Goal: Information Seeking & Learning: Find specific fact

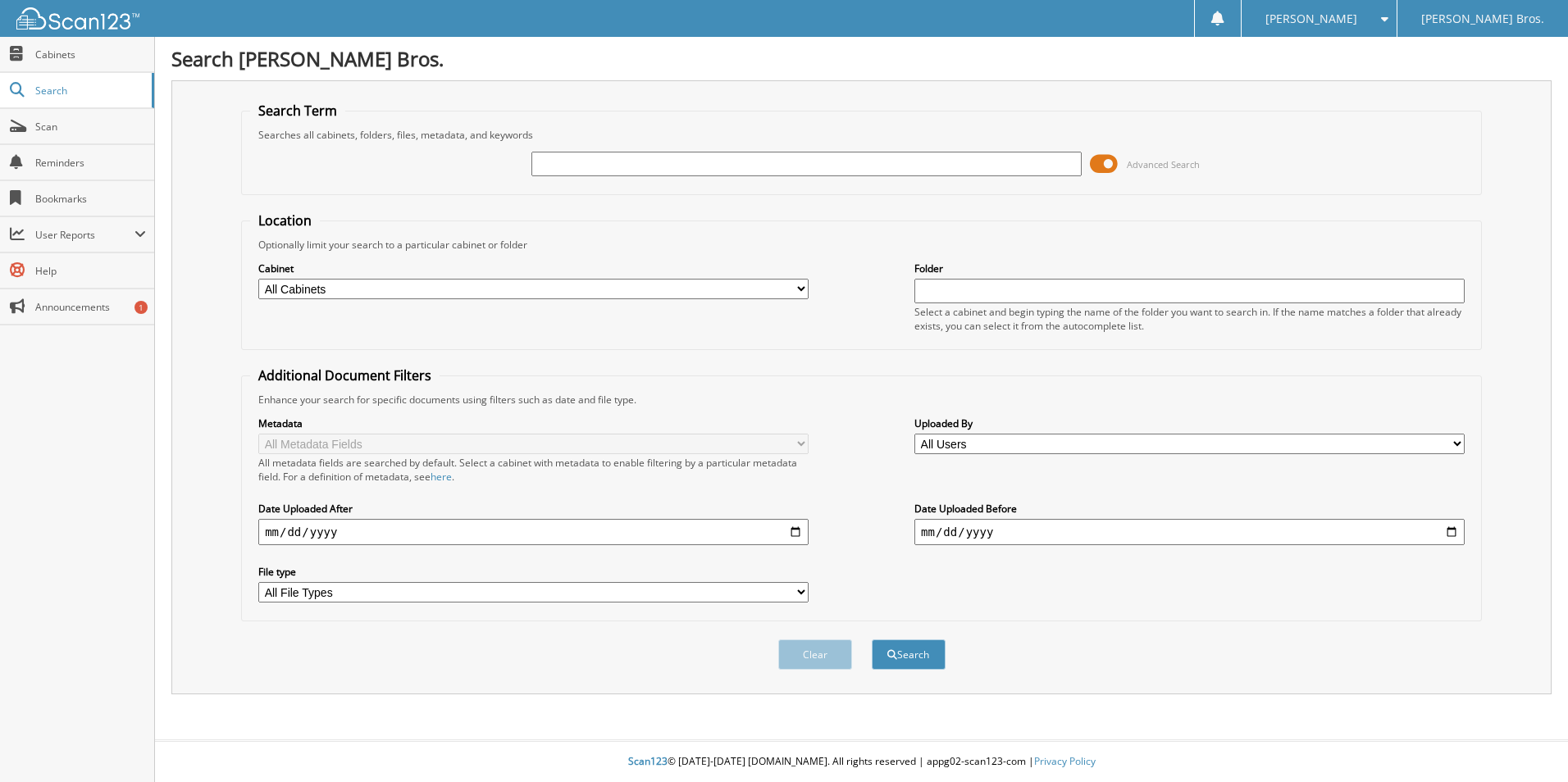
click at [583, 164] on input "text" at bounding box center [806, 164] width 550 height 25
click at [1113, 165] on span at bounding box center [1103, 164] width 28 height 25
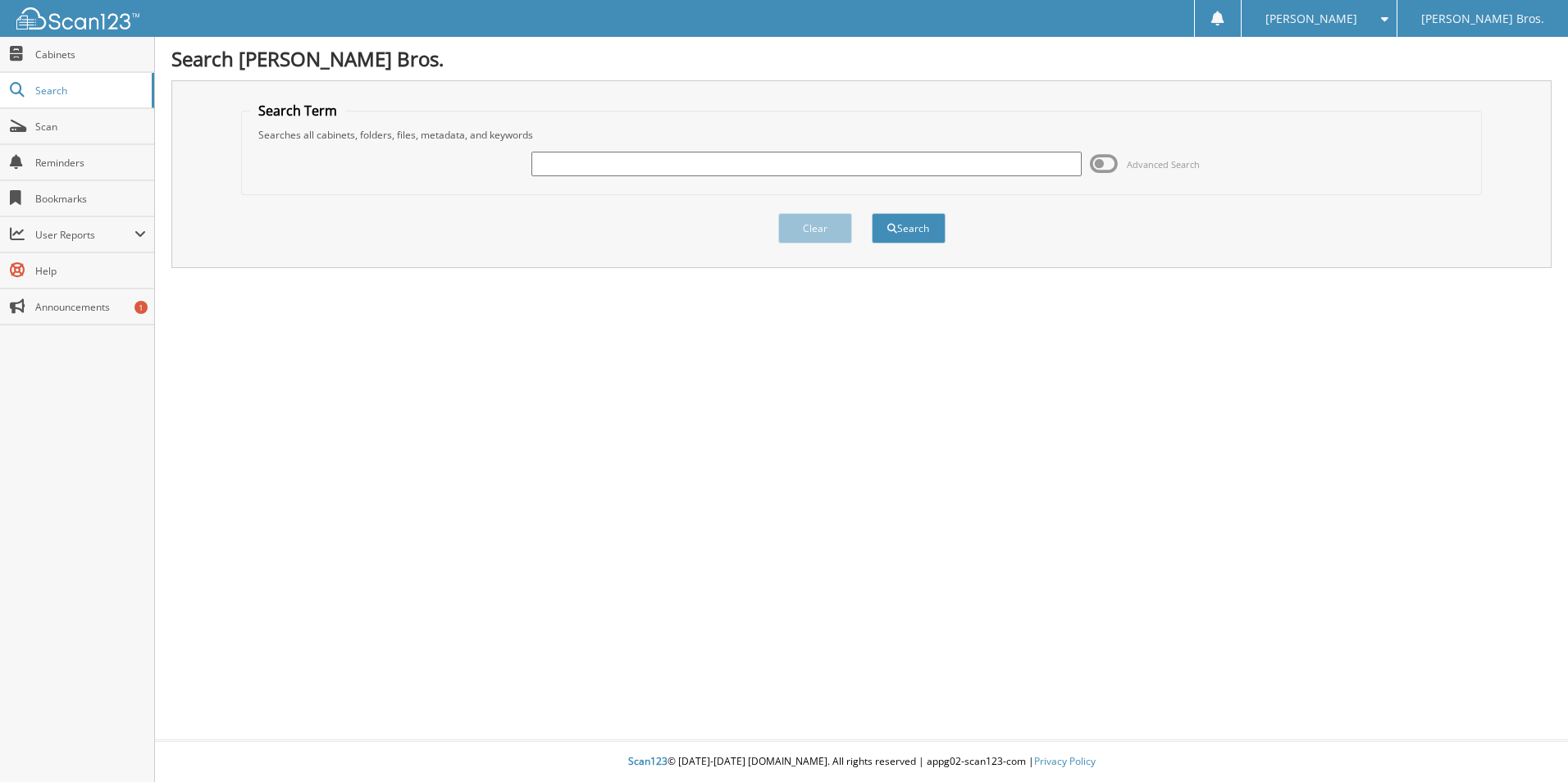
click at [722, 160] on input "text" at bounding box center [806, 164] width 550 height 25
paste input "605684"
type input "605684"
click at [817, 235] on button "Clear" at bounding box center [815, 229] width 74 height 31
click at [772, 153] on input "text" at bounding box center [806, 164] width 550 height 25
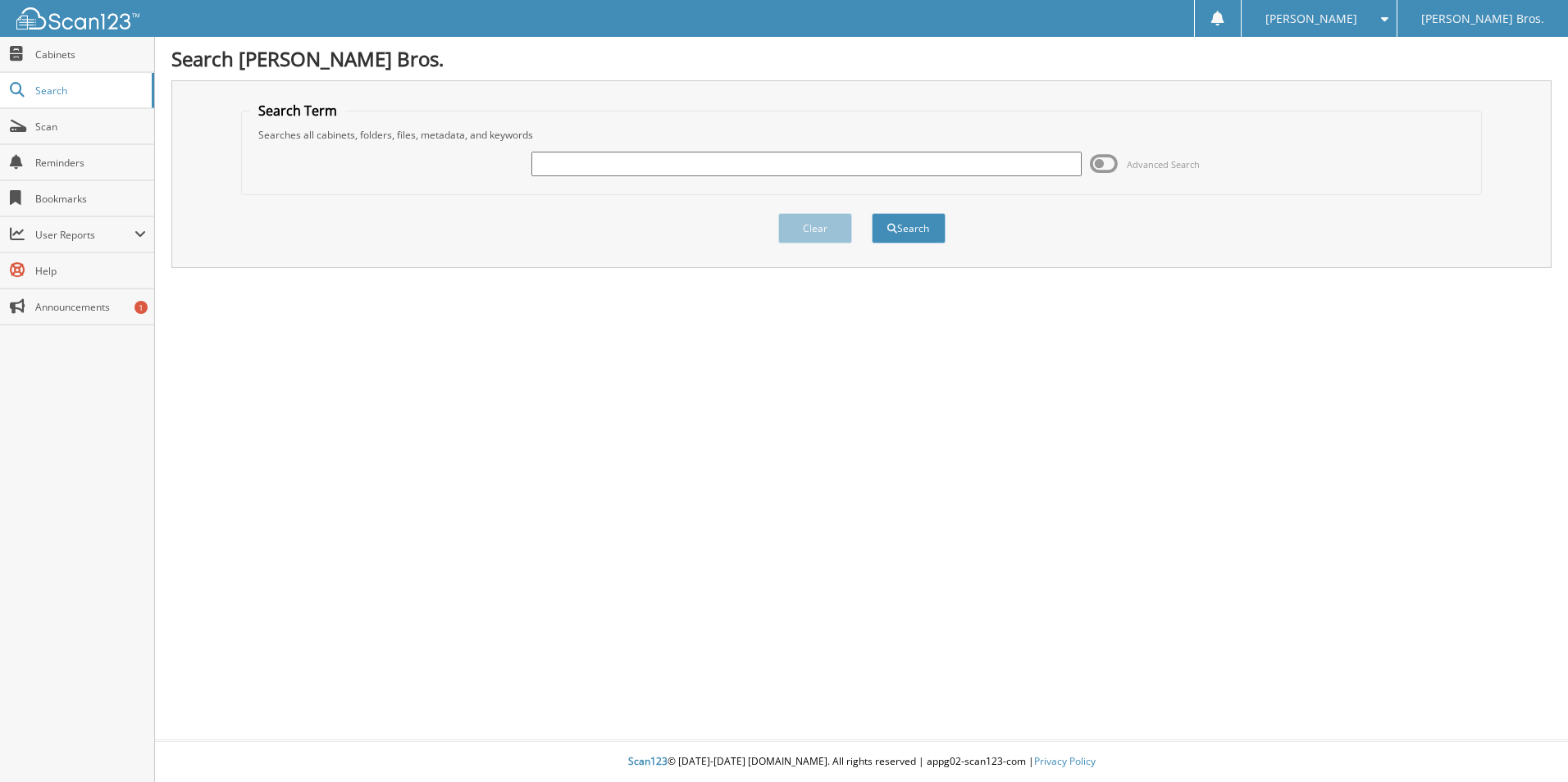
paste input "605684"
type input "605684"
click at [916, 223] on button "Search" at bounding box center [908, 229] width 74 height 31
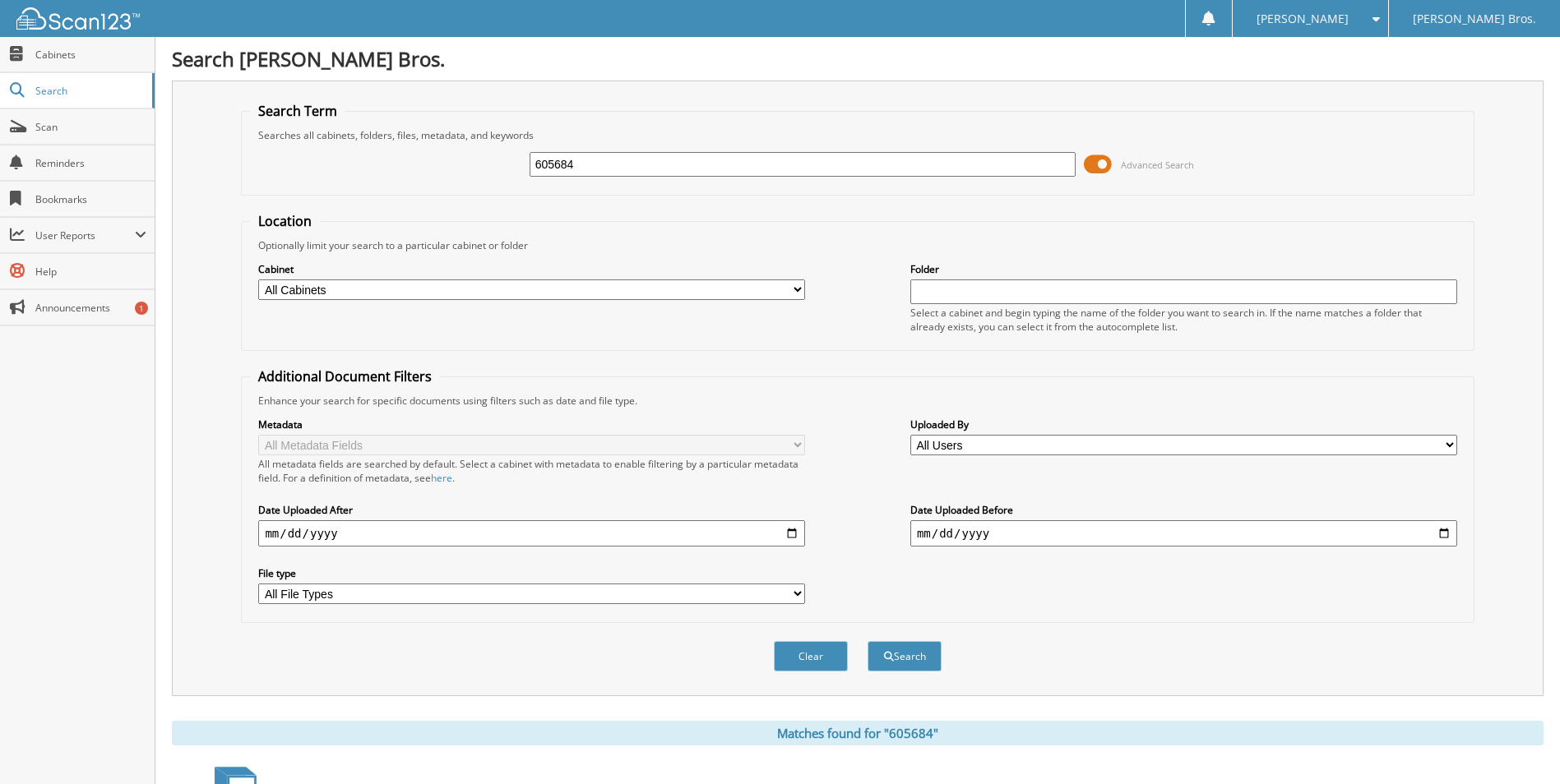
click at [1101, 164] on span at bounding box center [1097, 165] width 28 height 25
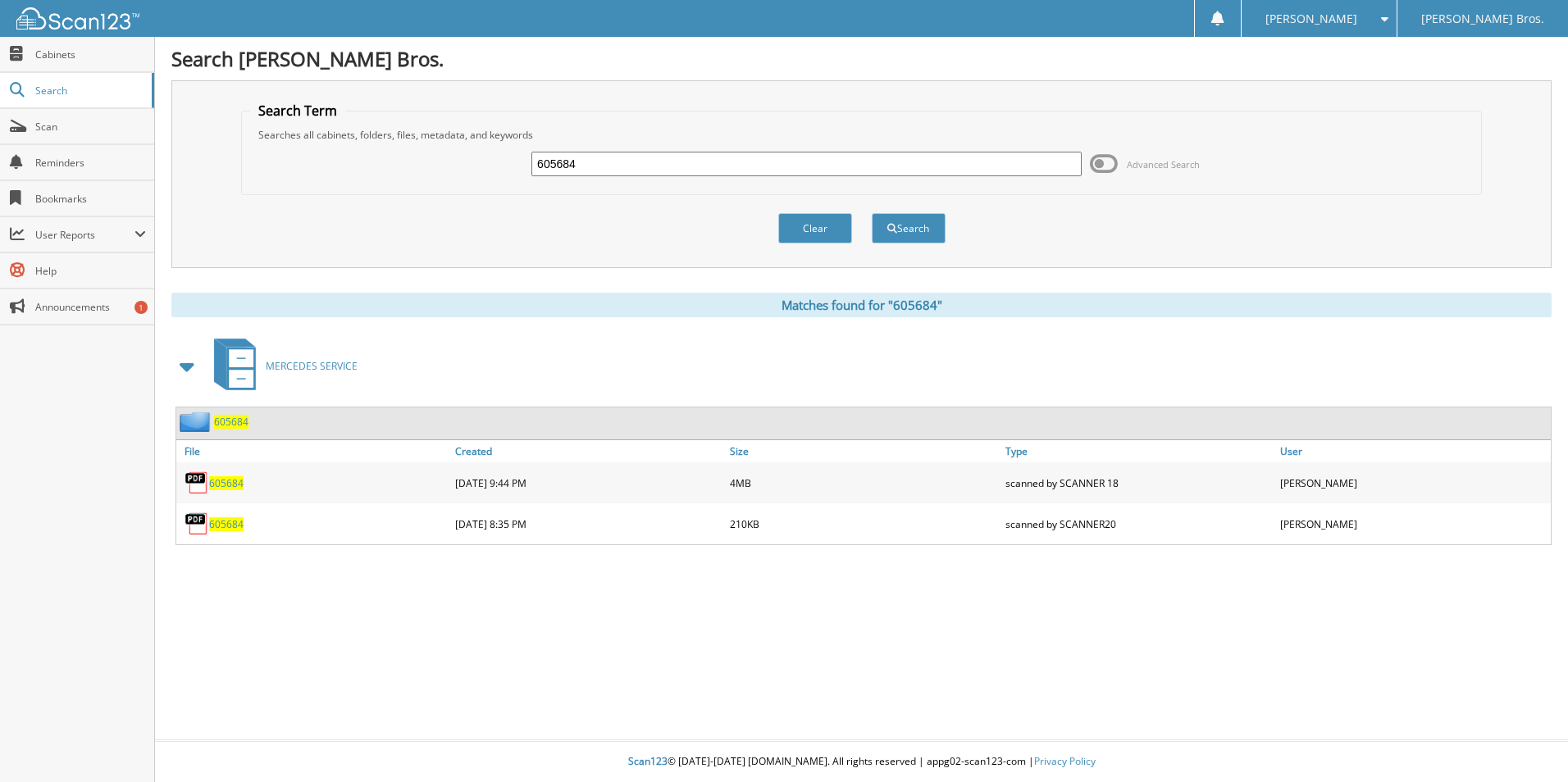
click at [218, 479] on span "605684" at bounding box center [226, 483] width 35 height 13
